Goal: Information Seeking & Learning: Compare options

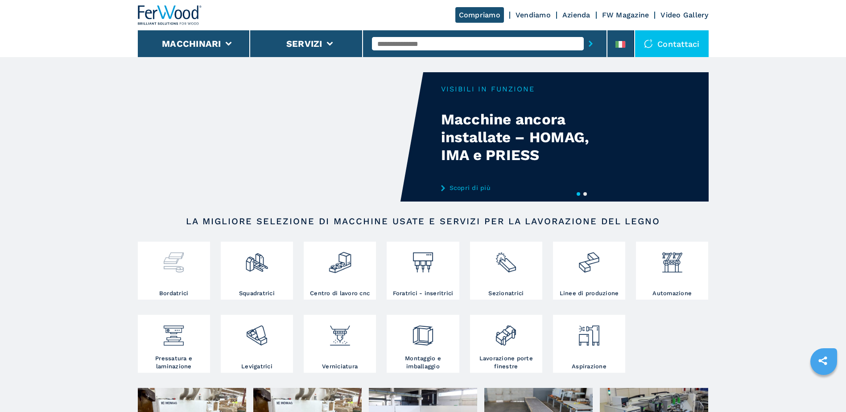
click at [191, 271] on div at bounding box center [174, 259] width 68 height 30
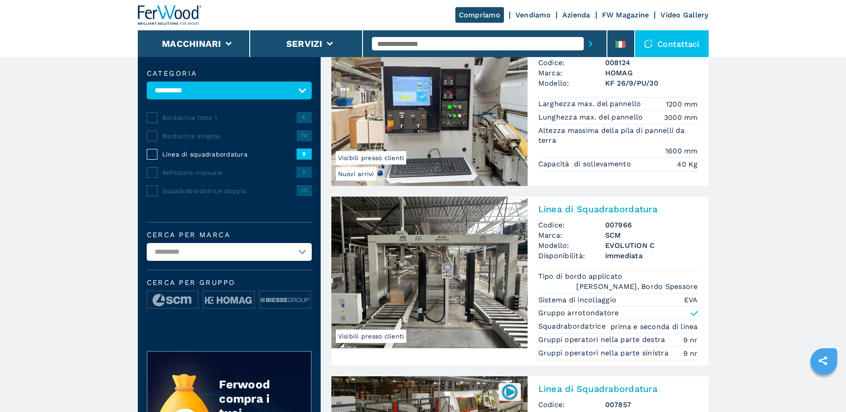
scroll to position [178, 0]
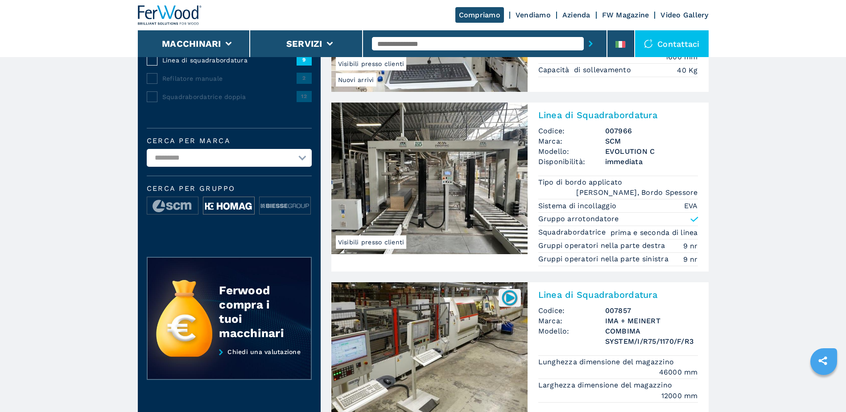
click at [219, 208] on img at bounding box center [228, 206] width 51 height 18
click at [242, 204] on img at bounding box center [228, 206] width 51 height 18
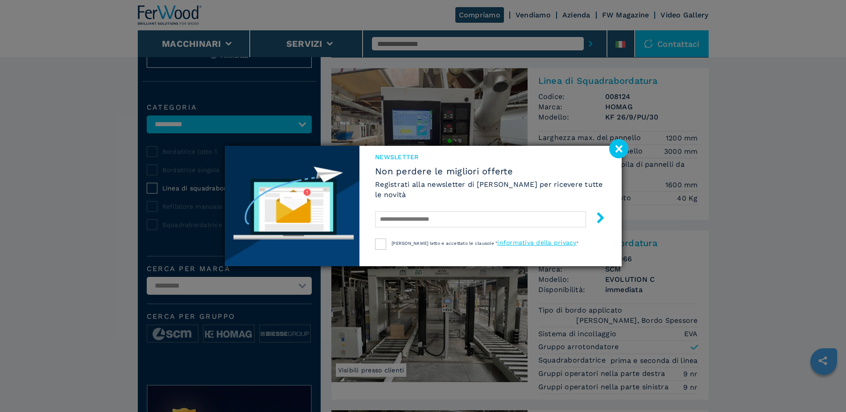
scroll to position [0, 0]
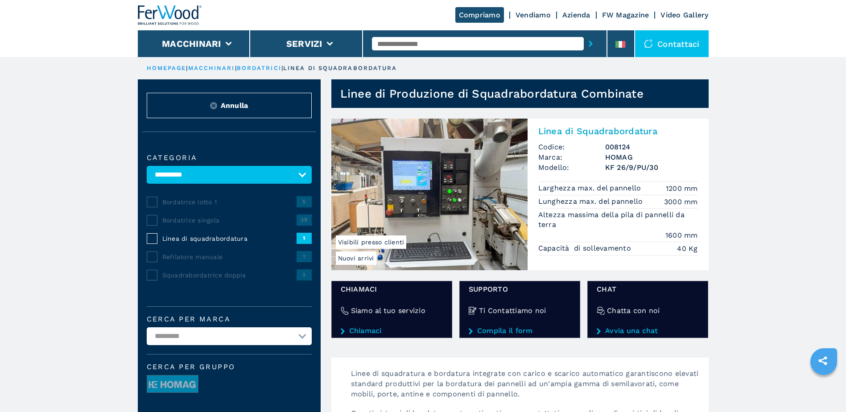
click at [590, 128] on h2 "Linea di Squadrabordatura" at bounding box center [618, 131] width 160 height 11
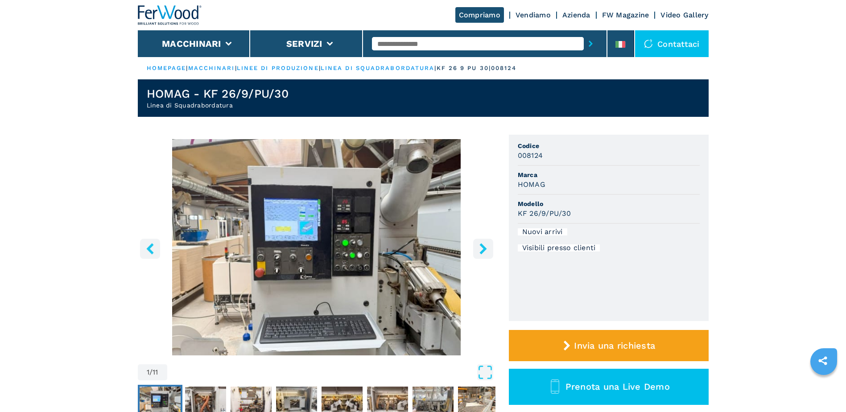
click at [485, 248] on icon "right-button" at bounding box center [482, 248] width 7 height 11
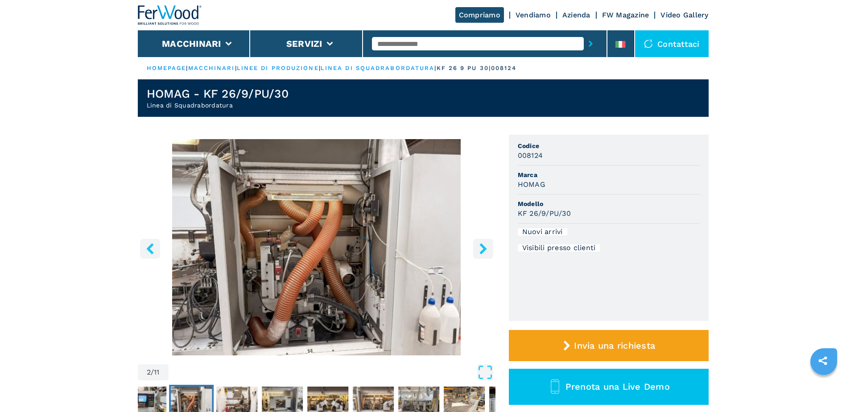
click at [485, 248] on icon "right-button" at bounding box center [482, 248] width 7 height 11
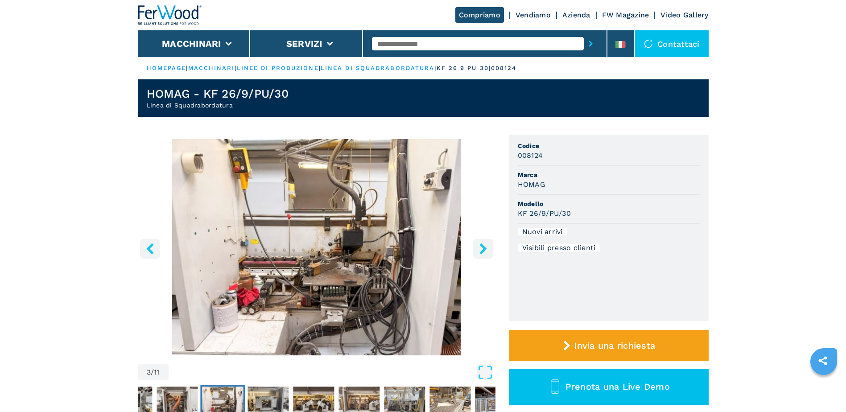
click at [485, 248] on icon "right-button" at bounding box center [482, 248] width 7 height 11
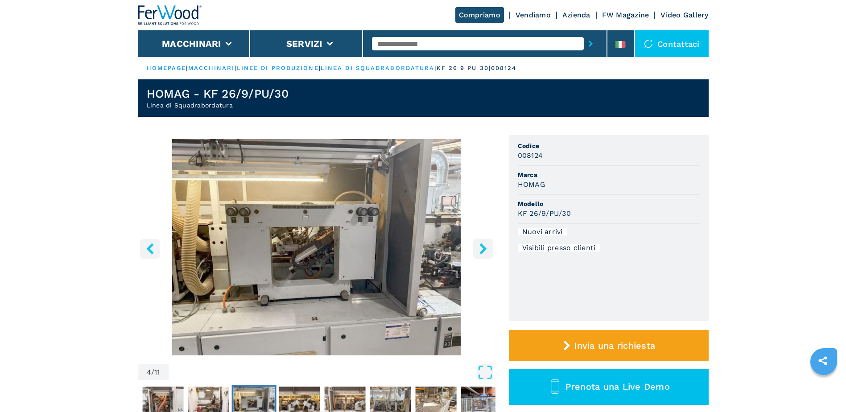
click at [485, 248] on icon "right-button" at bounding box center [482, 248] width 7 height 11
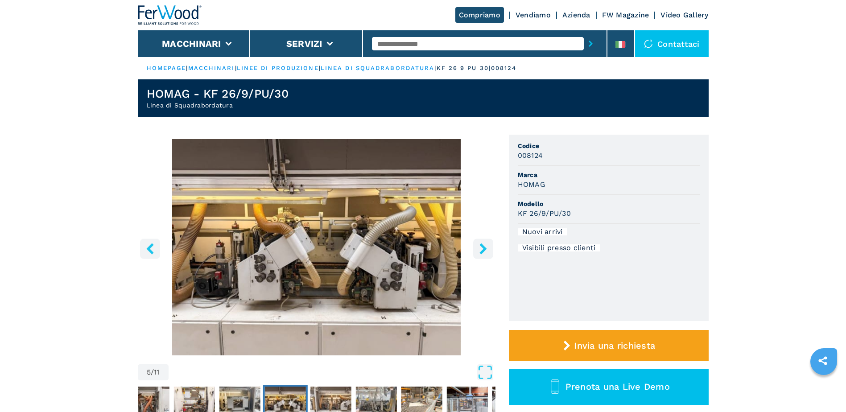
click at [485, 248] on icon "right-button" at bounding box center [482, 248] width 7 height 11
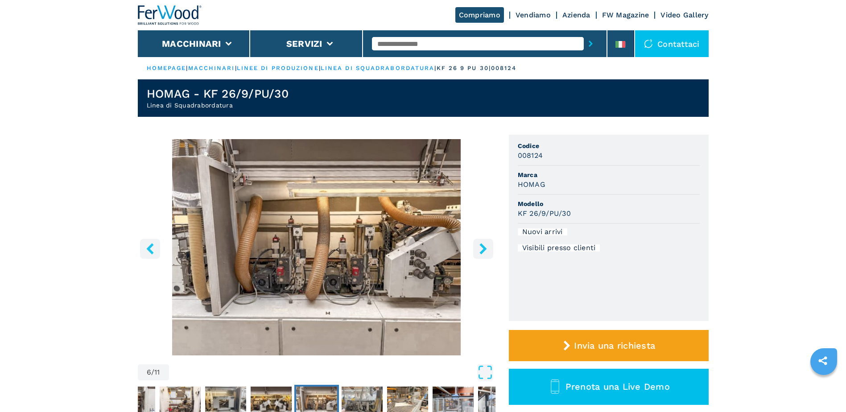
click at [485, 248] on icon "right-button" at bounding box center [482, 248] width 7 height 11
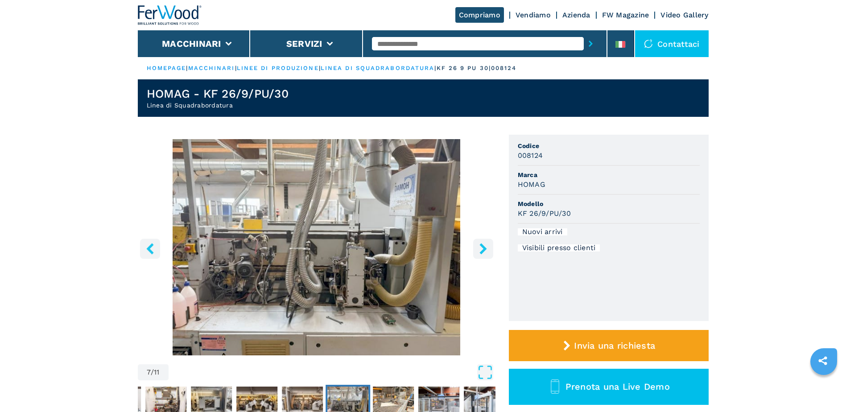
click at [485, 248] on icon "right-button" at bounding box center [482, 248] width 7 height 11
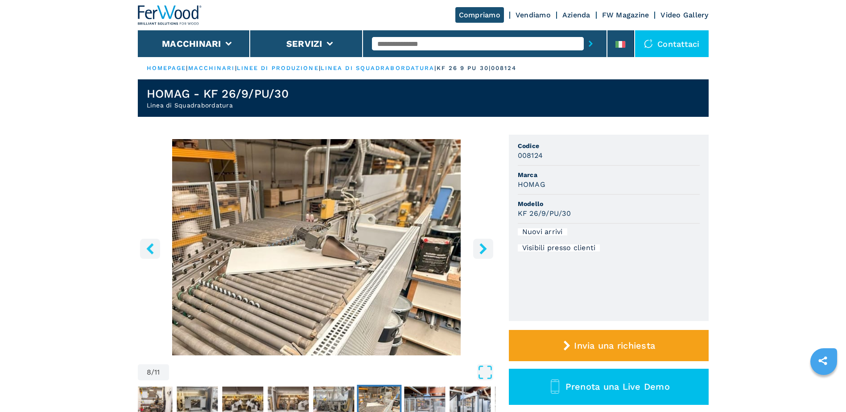
click at [485, 248] on icon "right-button" at bounding box center [482, 248] width 7 height 11
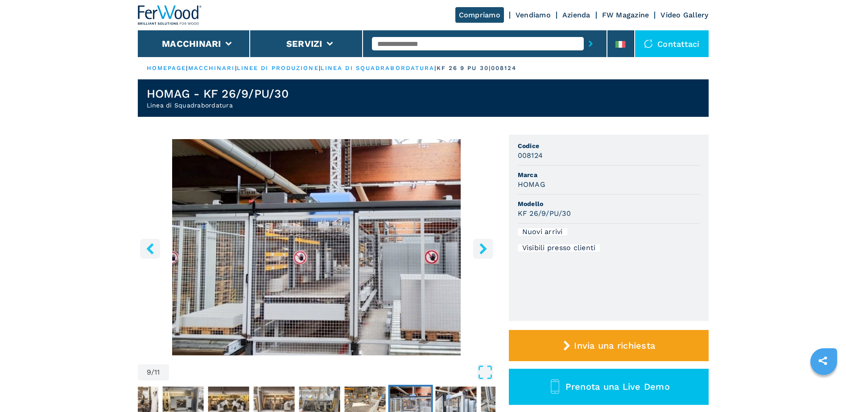
click at [485, 248] on icon "right-button" at bounding box center [482, 248] width 7 height 11
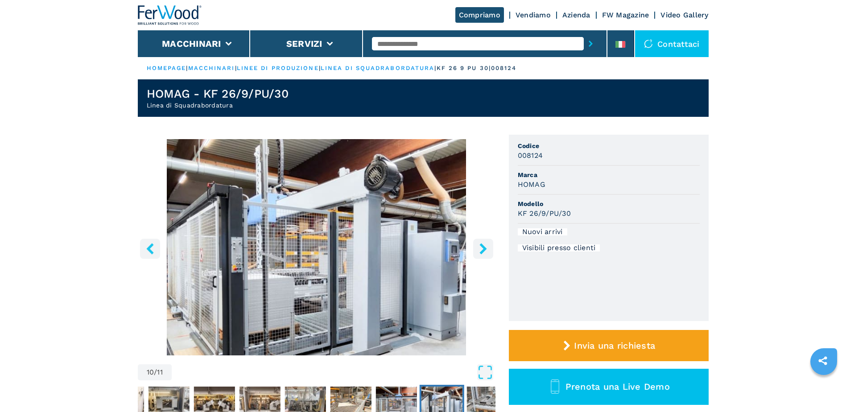
click at [485, 248] on icon "right-button" at bounding box center [482, 248] width 7 height 11
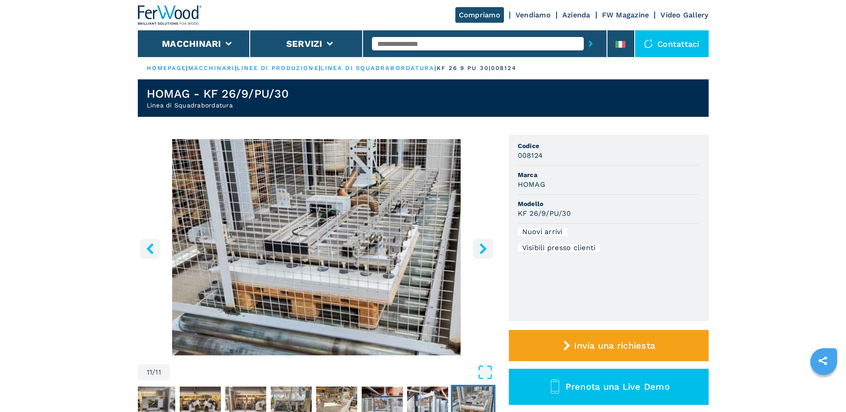
click at [485, 248] on icon "right-button" at bounding box center [482, 248] width 7 height 11
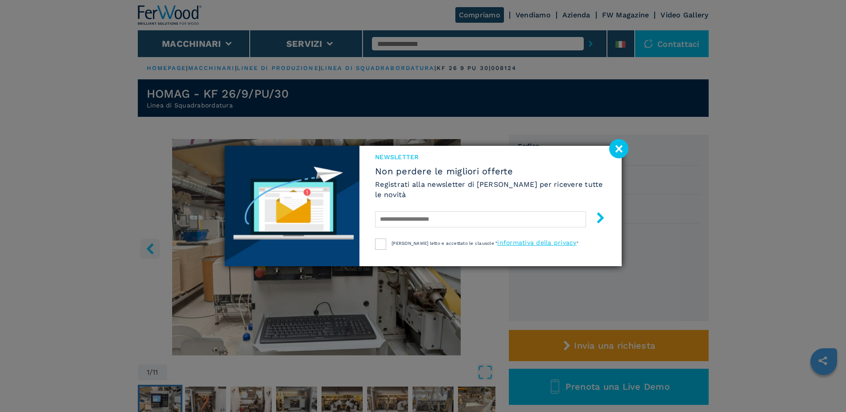
click at [616, 152] on image at bounding box center [618, 148] width 19 height 19
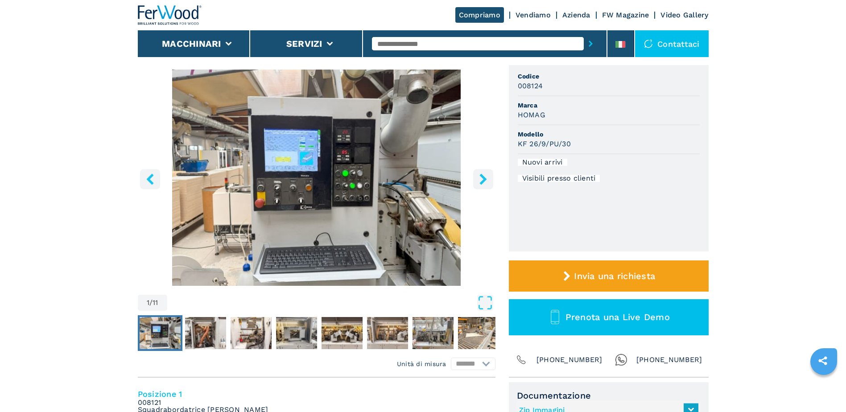
scroll to position [134, 0]
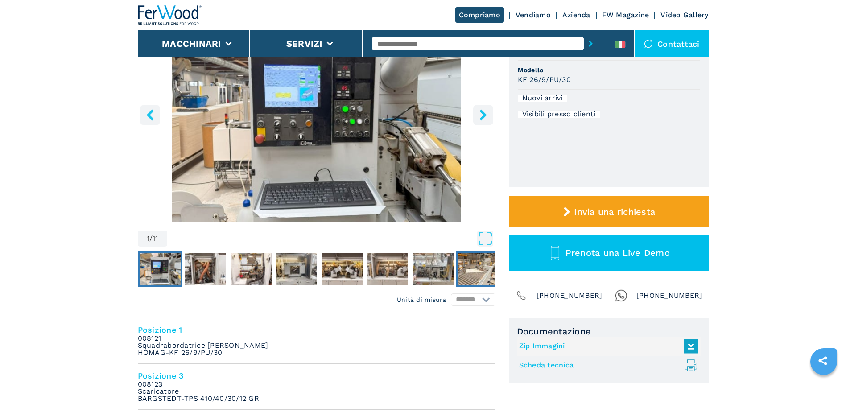
click at [469, 280] on img "Go to Slide 8" at bounding box center [478, 269] width 41 height 32
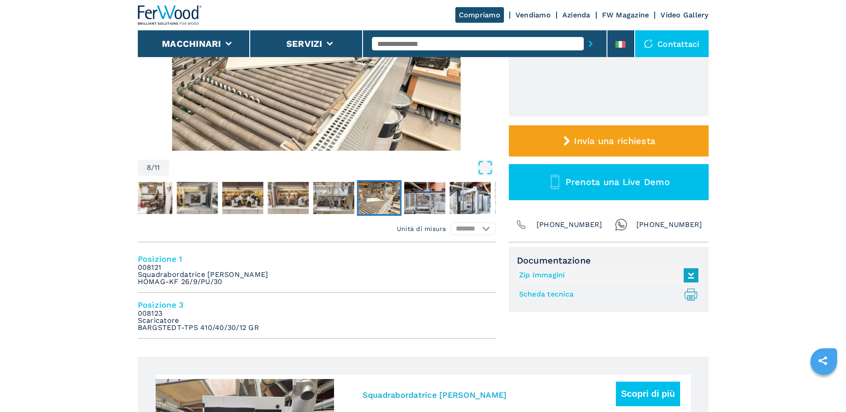
scroll to position [0, 0]
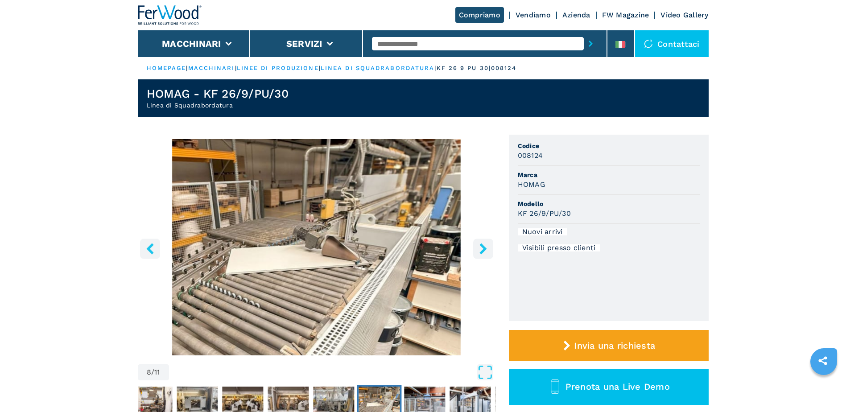
click at [482, 251] on icon "right-button" at bounding box center [482, 248] width 7 height 11
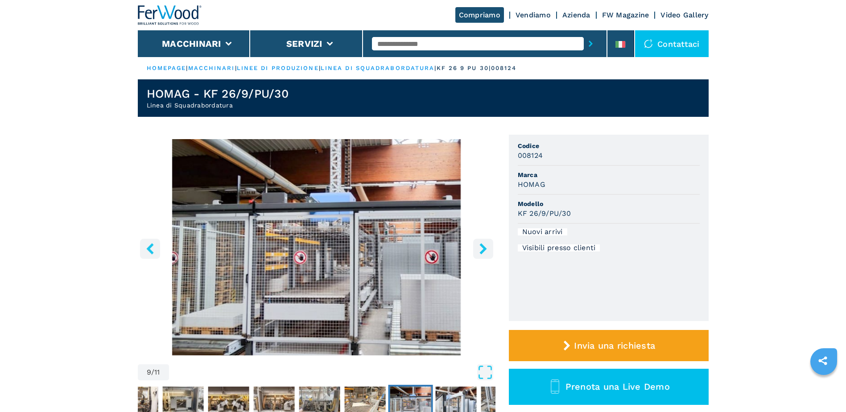
click at [482, 250] on icon "right-button" at bounding box center [483, 248] width 11 height 11
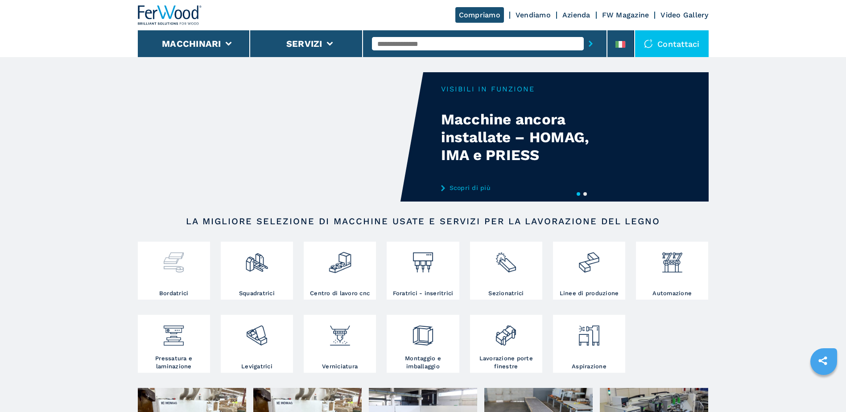
click at [189, 277] on div at bounding box center [174, 266] width 68 height 45
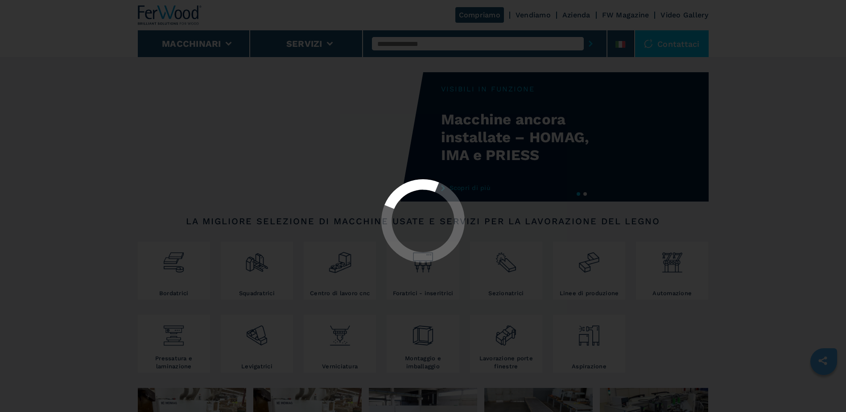
select select "**********"
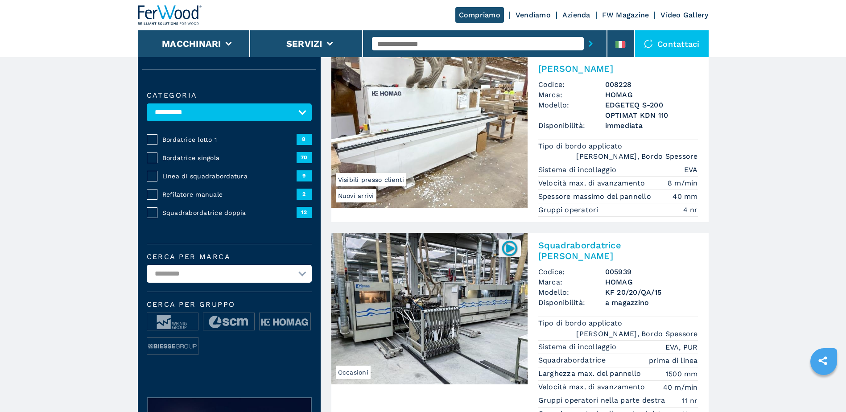
scroll to position [134, 0]
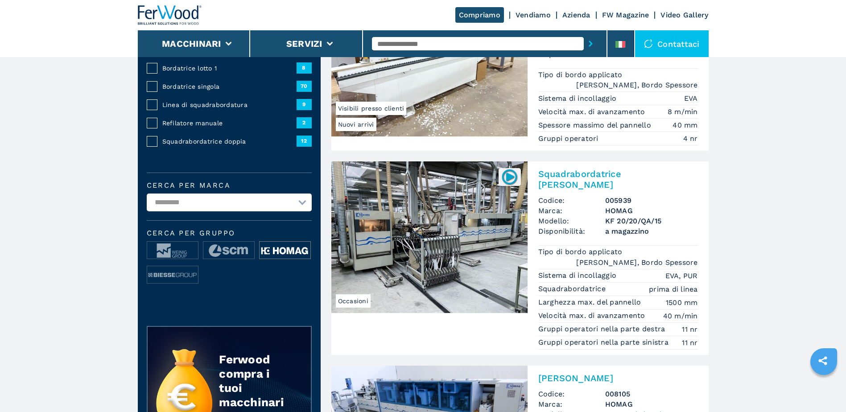
click at [281, 249] on img at bounding box center [285, 251] width 51 height 18
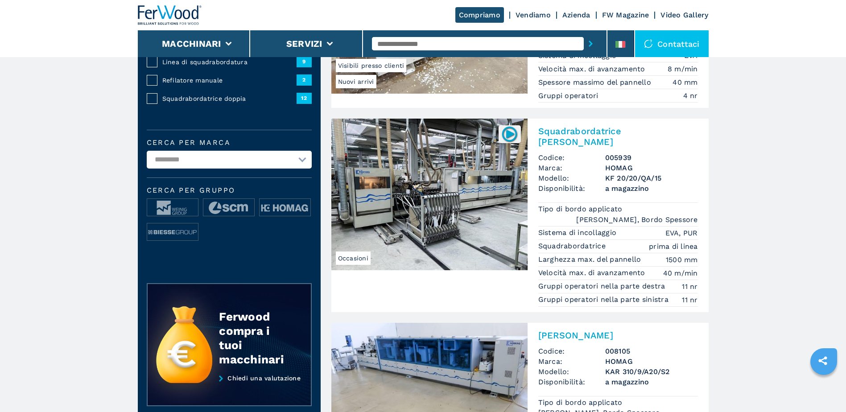
scroll to position [178, 0]
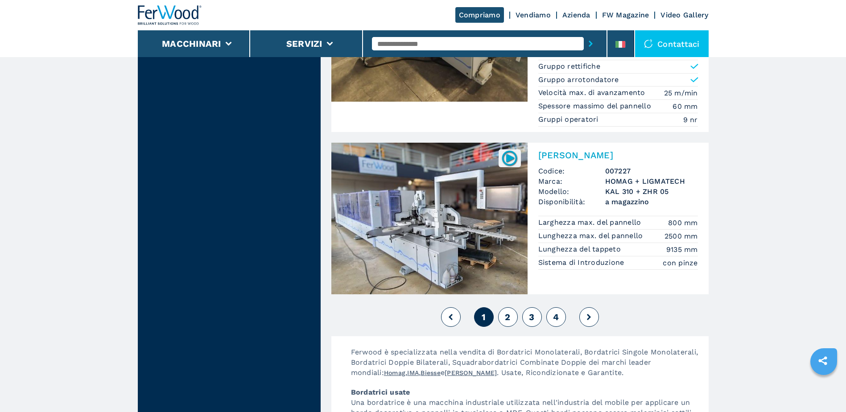
scroll to position [2229, 0]
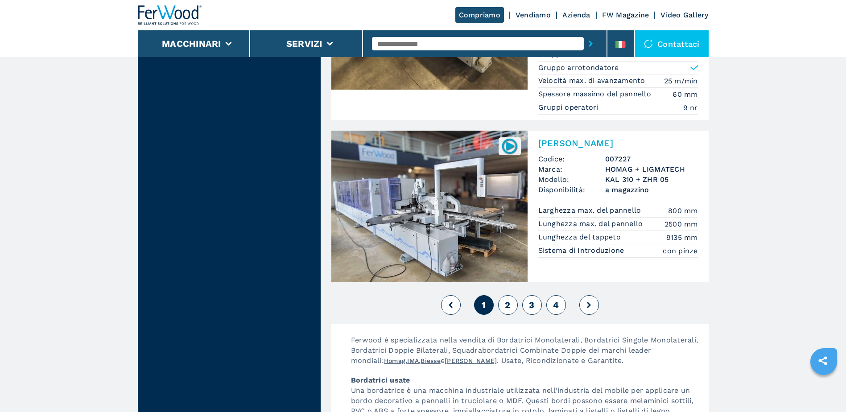
click at [512, 297] on button "2" at bounding box center [508, 305] width 20 height 20
click at [508, 300] on span "2" at bounding box center [507, 305] width 5 height 11
click at [504, 295] on button "2" at bounding box center [508, 305] width 20 height 20
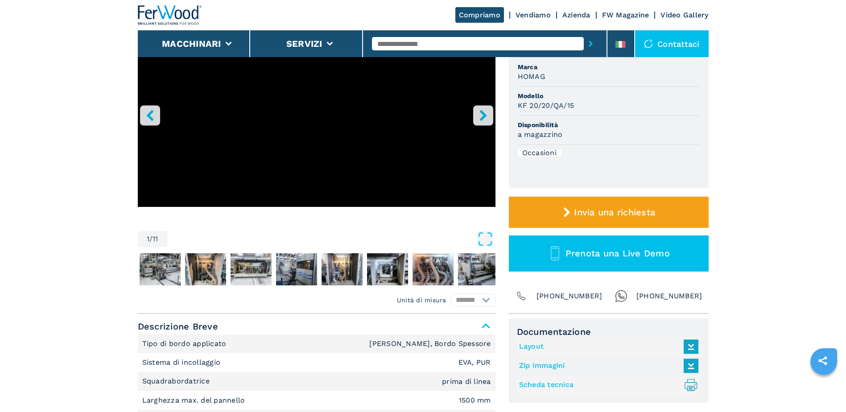
scroll to position [134, 0]
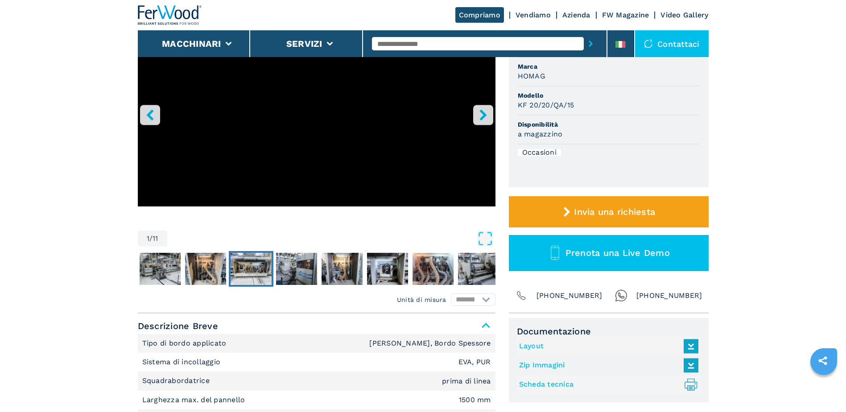
click at [258, 267] on img "Go to Slide 4" at bounding box center [251, 269] width 41 height 32
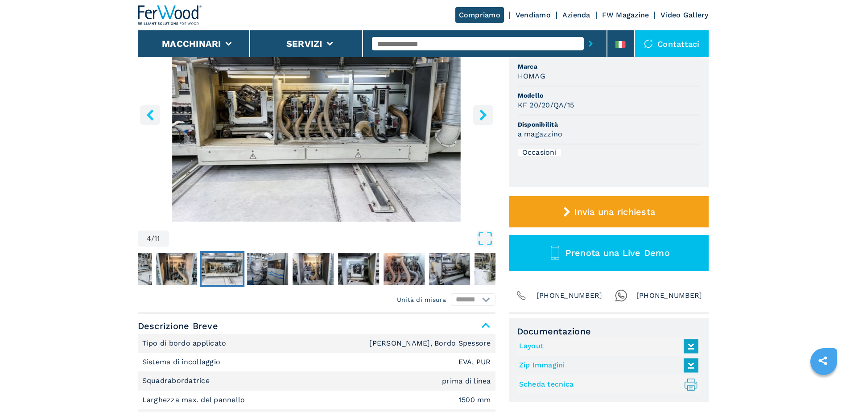
scroll to position [89, 0]
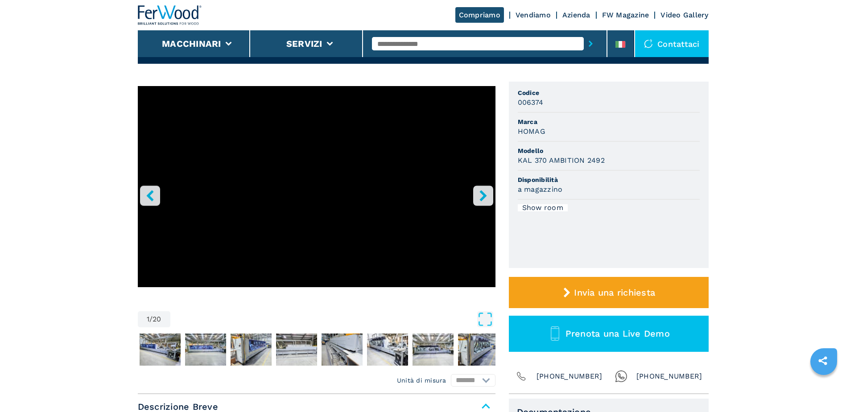
scroll to position [178, 0]
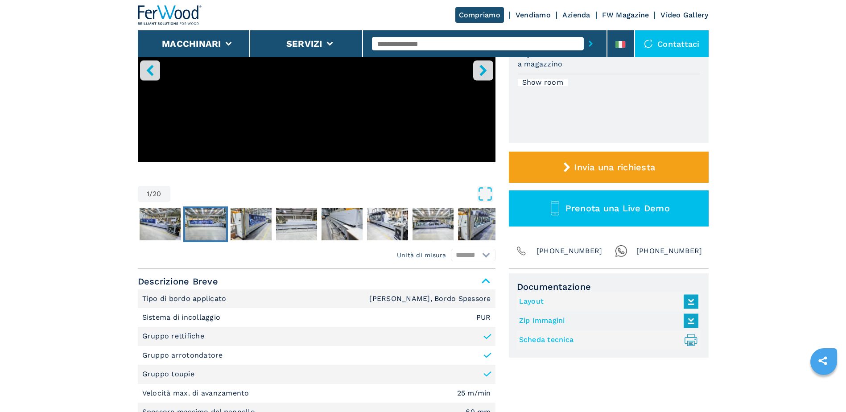
click at [196, 219] on img "Go to Slide 3" at bounding box center [205, 224] width 41 height 32
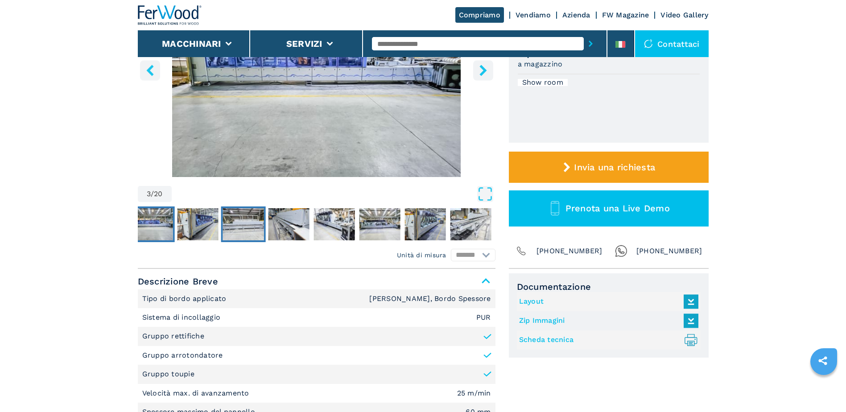
click at [260, 219] on img "Go to Slide 5" at bounding box center [243, 224] width 41 height 32
click at [242, 227] on img "Go to Slide 5" at bounding box center [243, 224] width 41 height 32
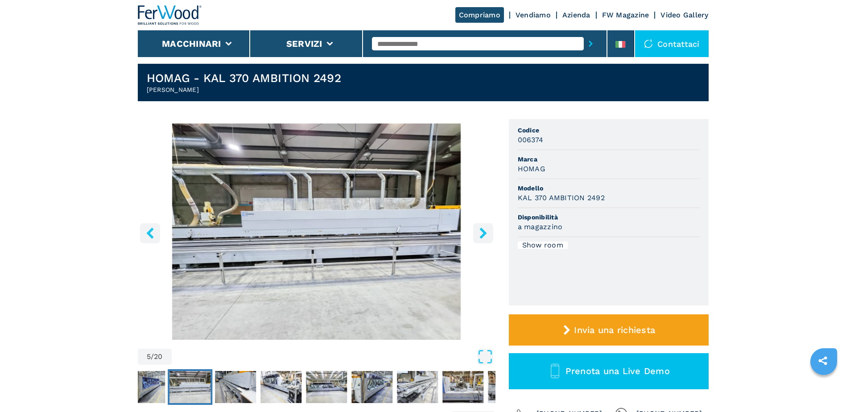
scroll to position [0, 0]
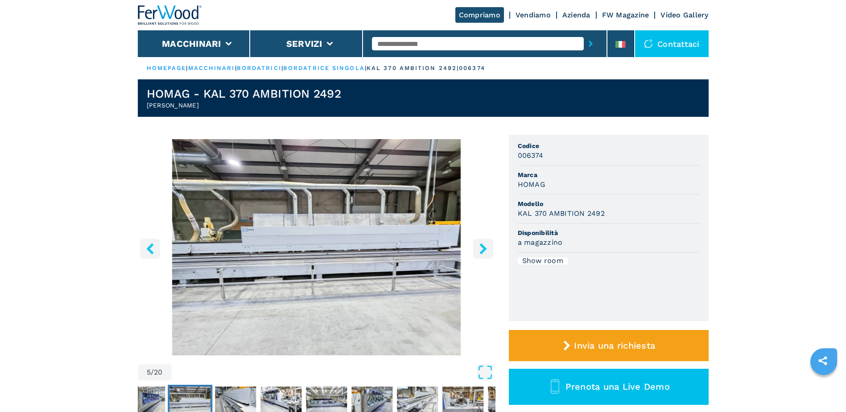
click at [481, 243] on icon "right-button" at bounding box center [482, 248] width 7 height 11
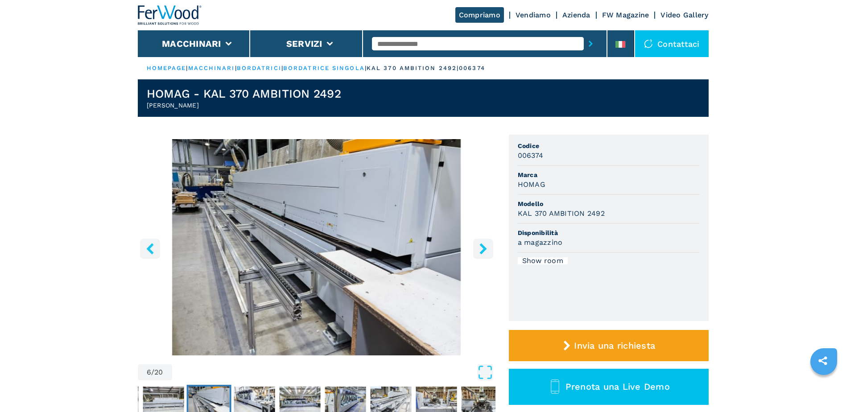
click at [481, 243] on icon "right-button" at bounding box center [482, 248] width 7 height 11
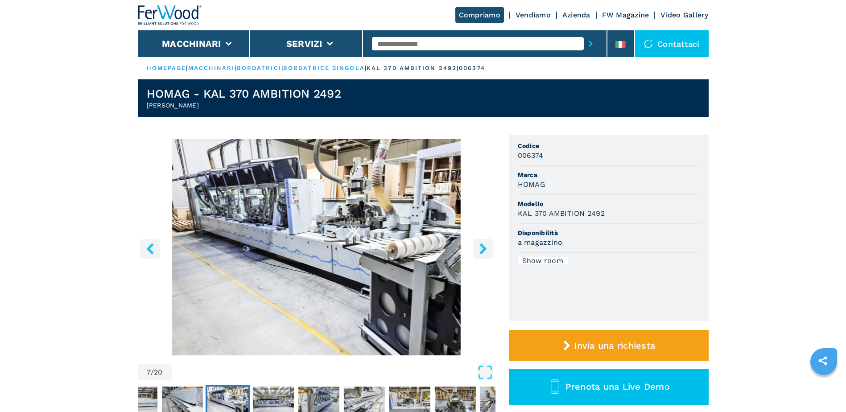
click at [481, 243] on icon "right-button" at bounding box center [482, 248] width 7 height 11
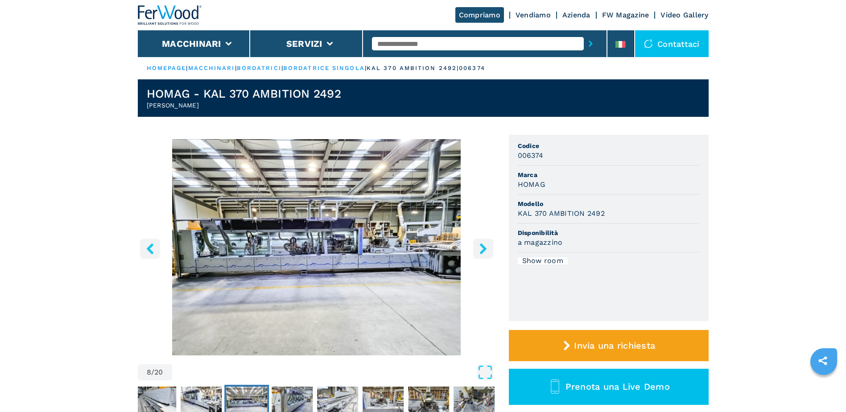
click at [481, 243] on icon "right-button" at bounding box center [482, 248] width 7 height 11
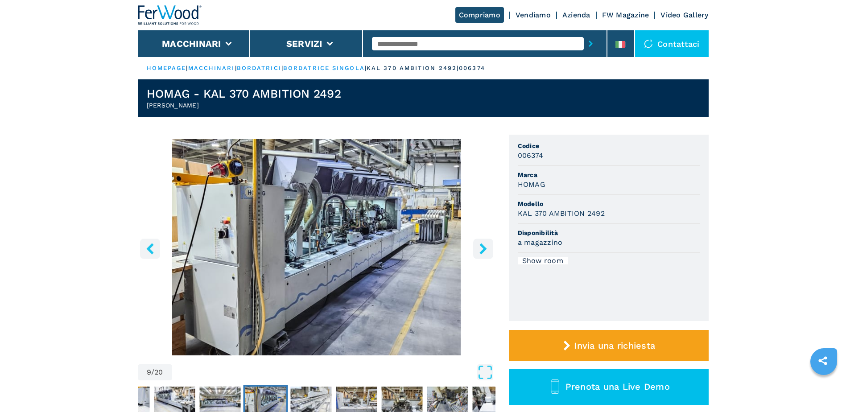
click at [481, 243] on icon "right-button" at bounding box center [482, 248] width 7 height 11
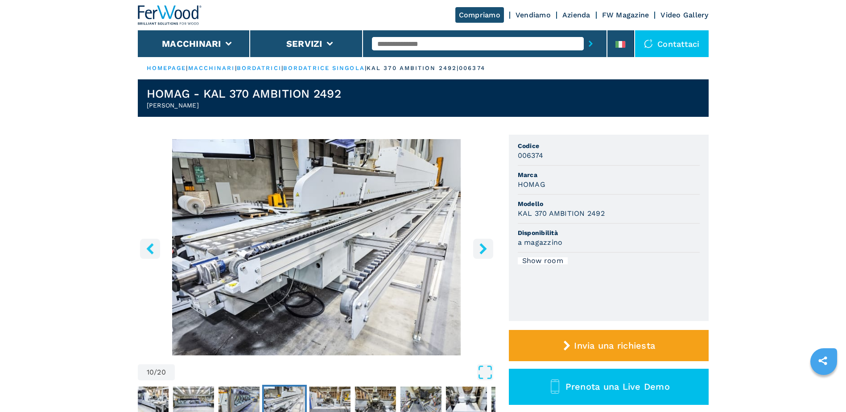
click at [481, 243] on icon "right-button" at bounding box center [482, 248] width 7 height 11
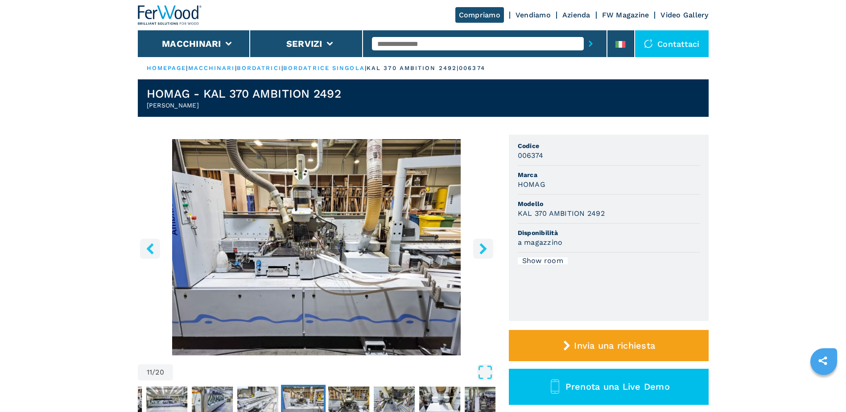
click at [481, 243] on icon "right-button" at bounding box center [482, 248] width 7 height 11
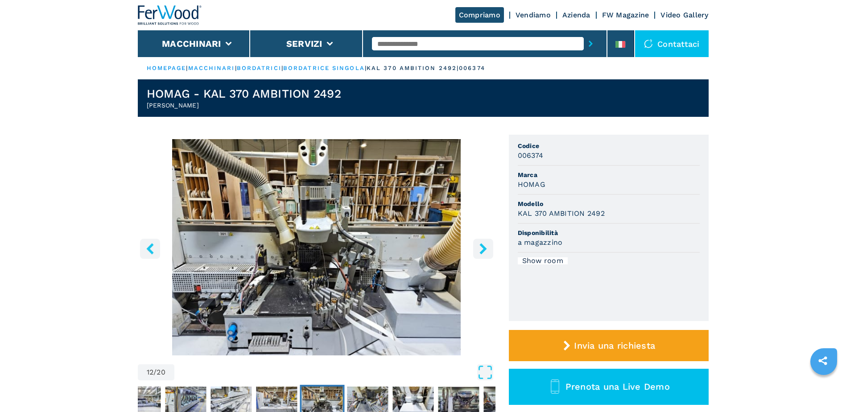
click at [481, 243] on icon "right-button" at bounding box center [482, 248] width 7 height 11
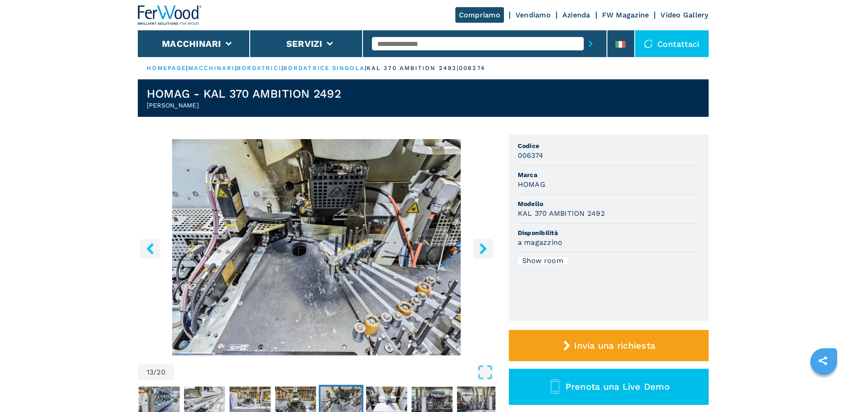
click at [481, 243] on icon "right-button" at bounding box center [482, 248] width 7 height 11
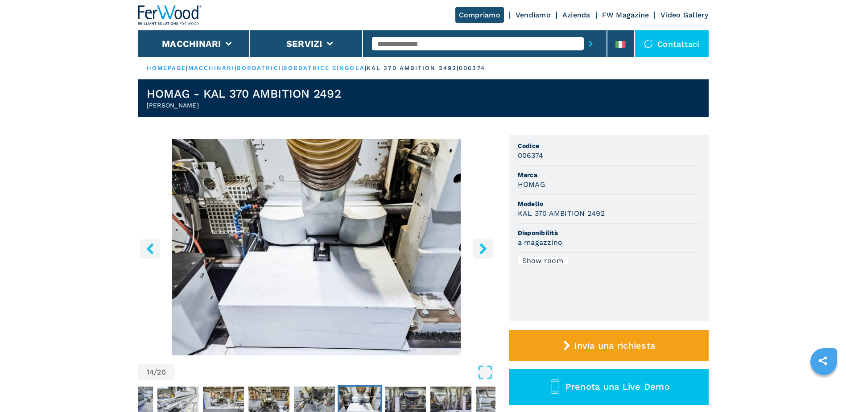
click at [481, 243] on icon "right-button" at bounding box center [482, 248] width 7 height 11
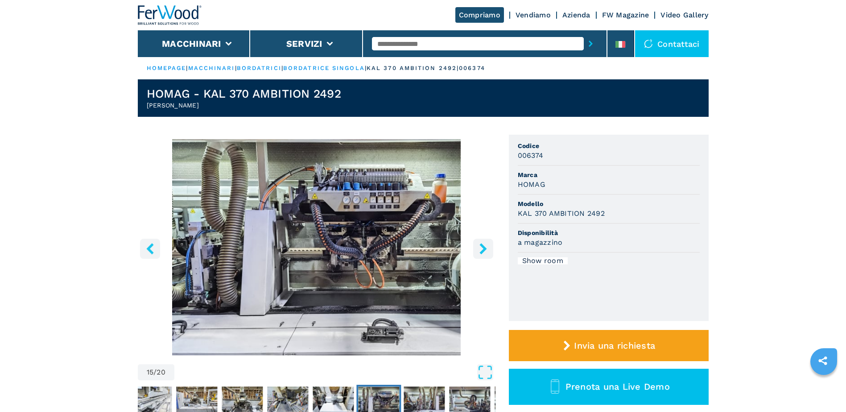
click at [481, 243] on icon "right-button" at bounding box center [482, 248] width 7 height 11
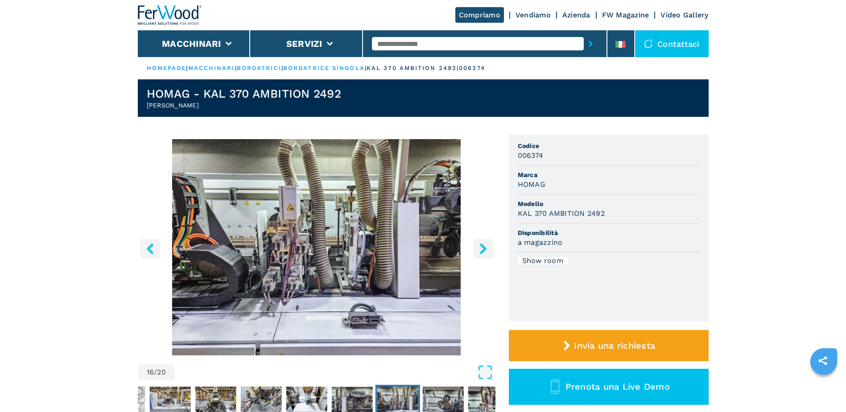
click at [481, 243] on icon "right-button" at bounding box center [482, 248] width 7 height 11
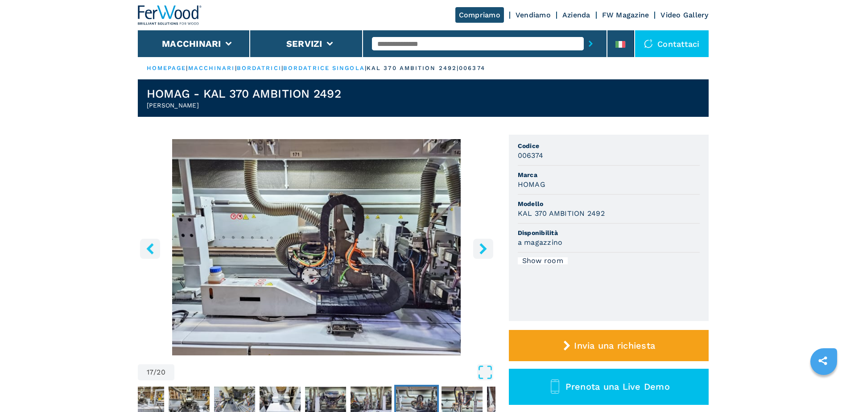
click at [481, 243] on icon "right-button" at bounding box center [482, 248] width 7 height 11
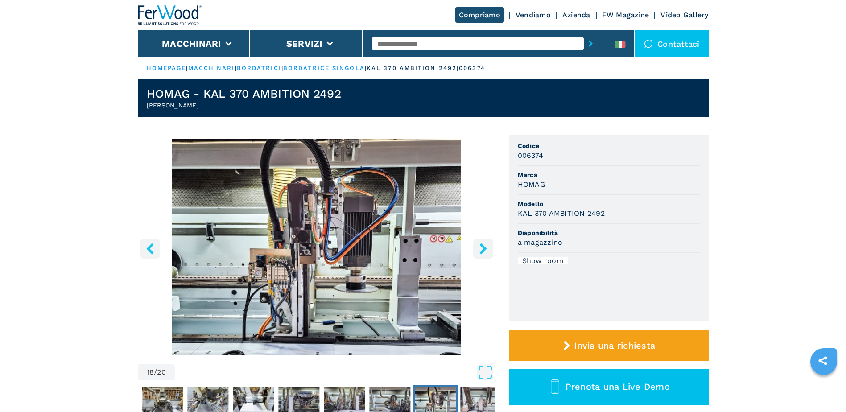
click at [481, 243] on icon "right-button" at bounding box center [482, 248] width 7 height 11
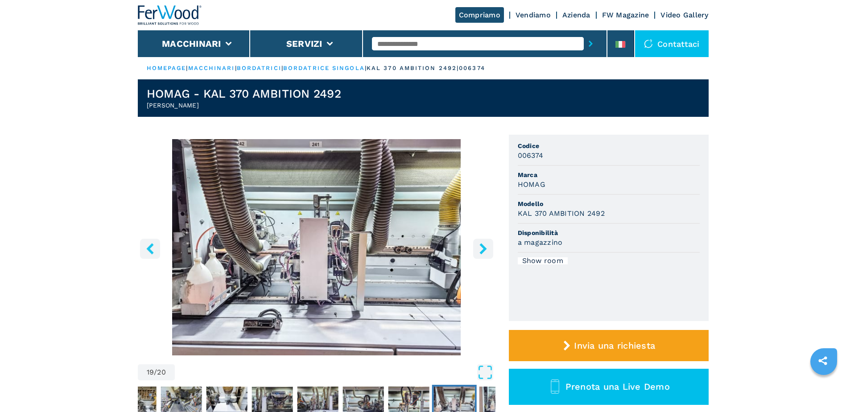
click at [481, 243] on icon "right-button" at bounding box center [482, 248] width 7 height 11
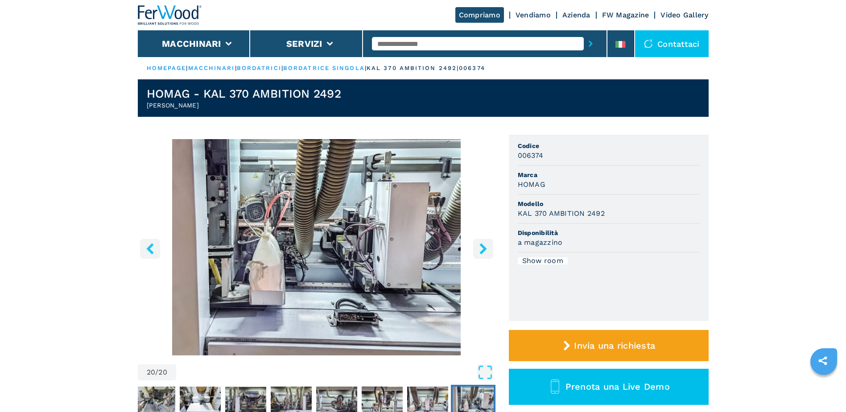
click at [481, 243] on icon "right-button" at bounding box center [482, 248] width 7 height 11
